Goal: Transaction & Acquisition: Purchase product/service

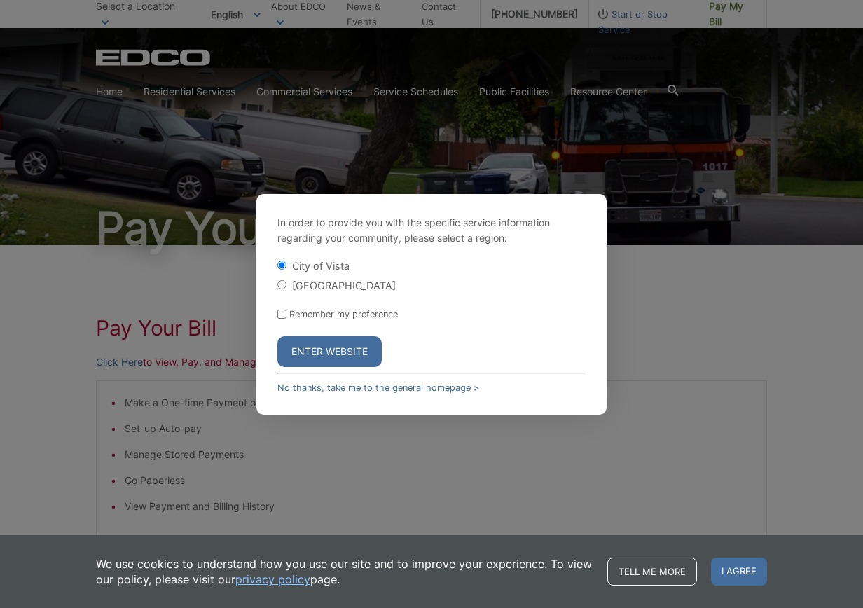
click at [316, 351] on button "Enter Website" at bounding box center [329, 351] width 104 height 31
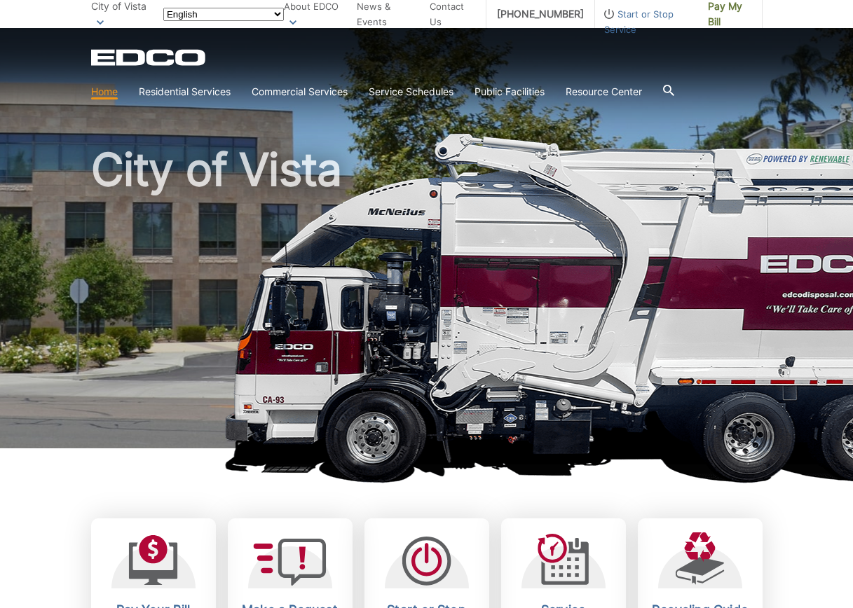
scroll to position [263, 0]
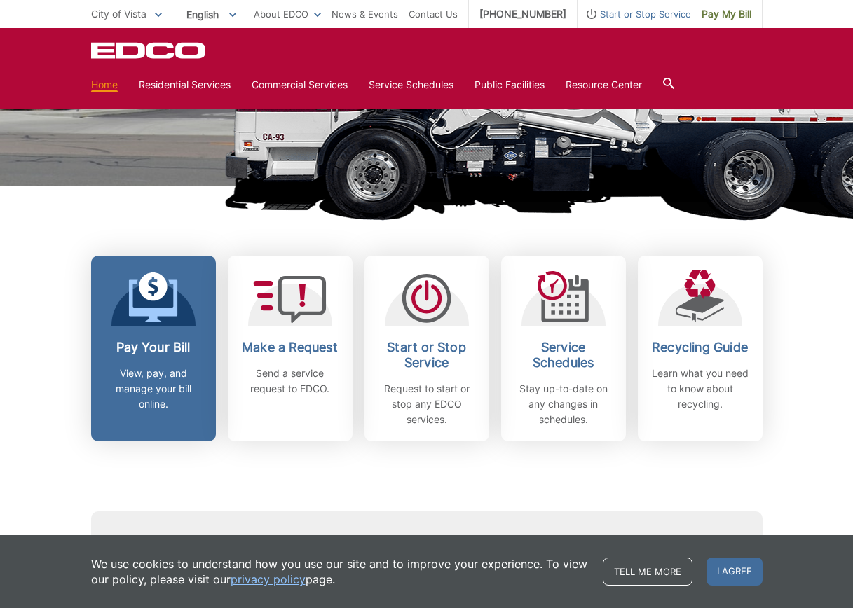
click at [146, 350] on h2 "Pay Your Bill" at bounding box center [154, 347] width 104 height 15
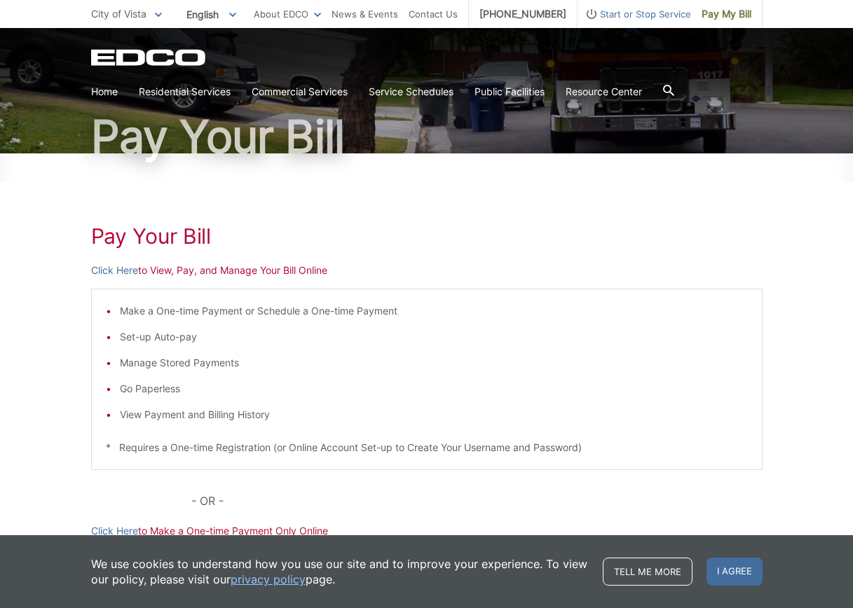
scroll to position [105, 0]
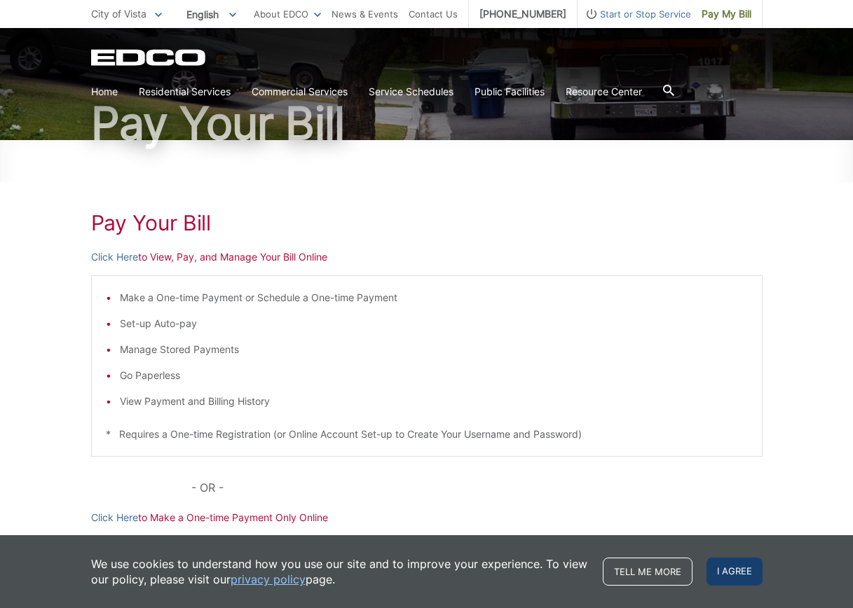
click at [761, 572] on div "We use cookies to understand how you use our site and to improve your experienc…" at bounding box center [426, 571] width 853 height 73
click at [757, 573] on span "I agree" at bounding box center [734, 572] width 56 height 28
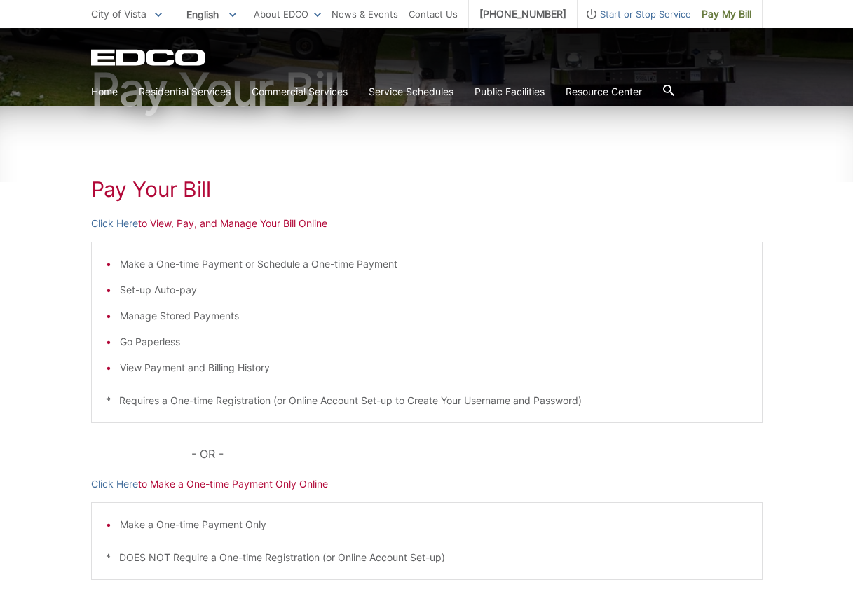
scroll to position [140, 0]
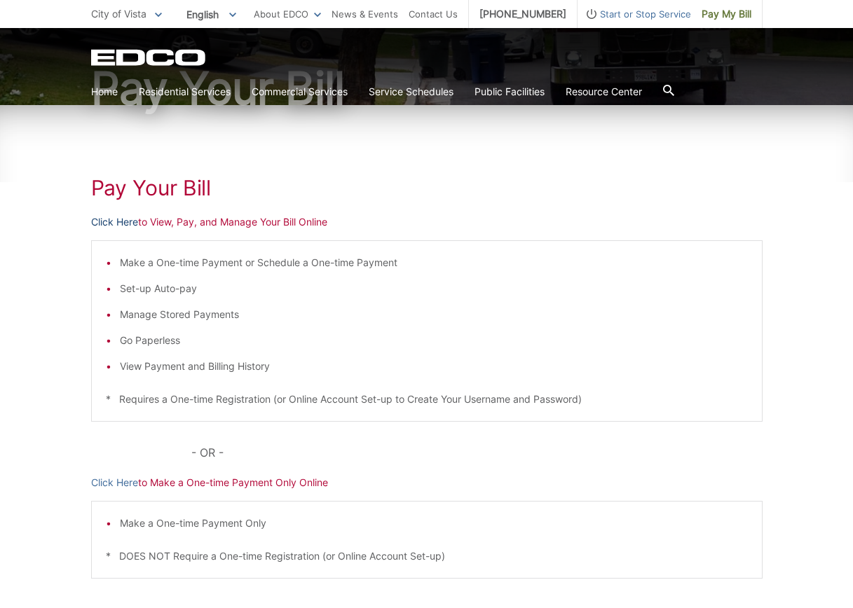
click at [100, 223] on link "Click Here" at bounding box center [114, 221] width 47 height 15
